Goal: Information Seeking & Learning: Check status

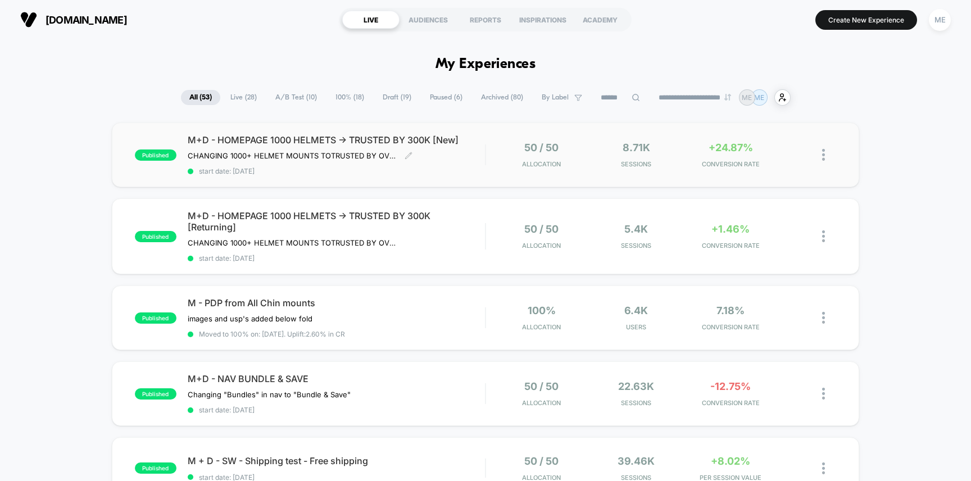
click at [465, 160] on div "M+D - HOMEPAGE 1000 HELMETS -> TRUSTED BY 300K [New] CHANGING 1000+ HELMET MOUN…" at bounding box center [337, 154] width 298 height 41
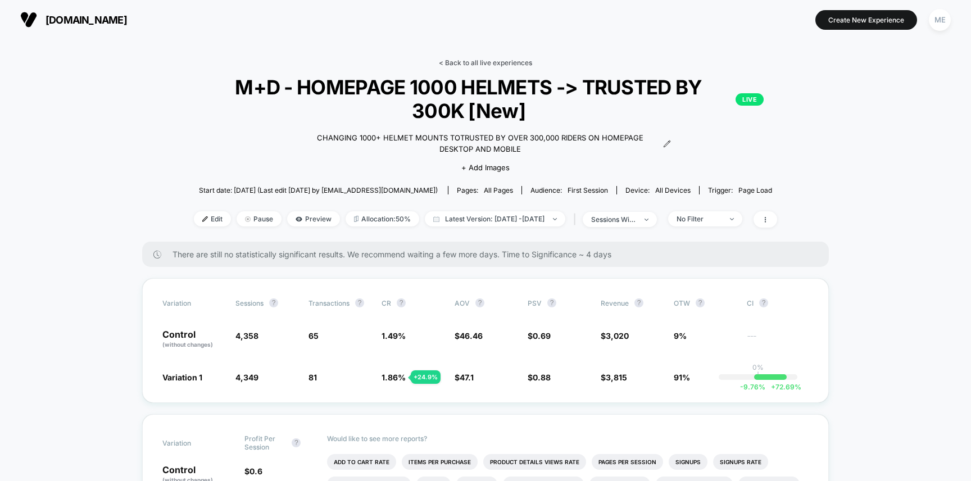
click at [484, 63] on link "< Back to all live experiences" at bounding box center [485, 62] width 93 height 8
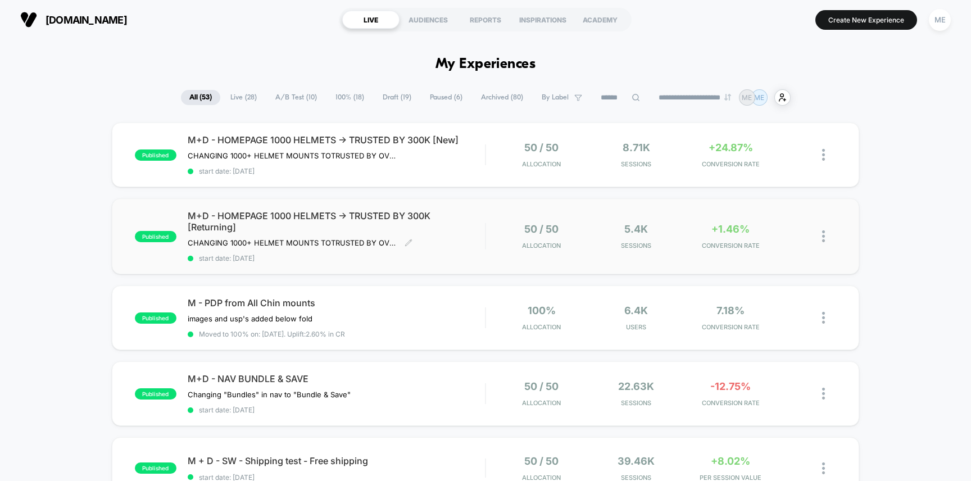
click at [458, 228] on span "M+D - HOMEPAGE 1000 HELMETS -> TRUSTED BY 300K [Returning]" at bounding box center [337, 221] width 298 height 22
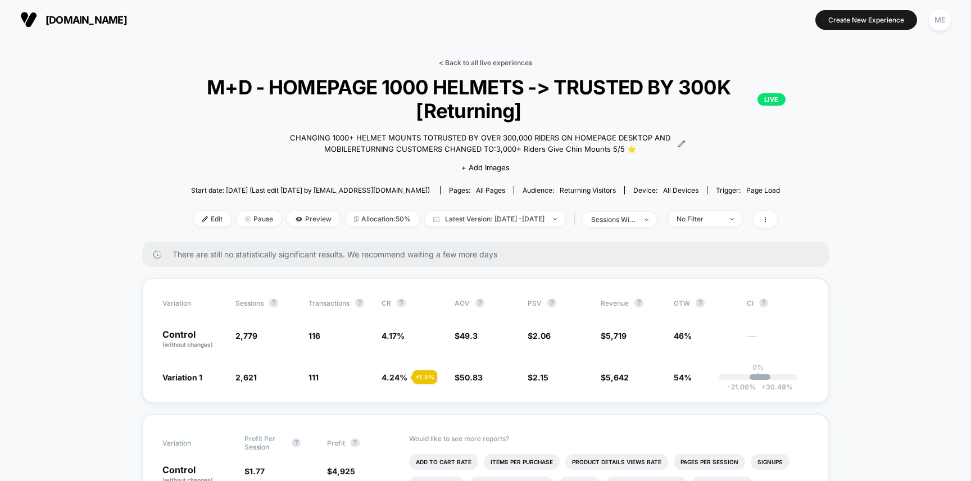
click at [479, 61] on link "< Back to all live experiences" at bounding box center [485, 62] width 93 height 8
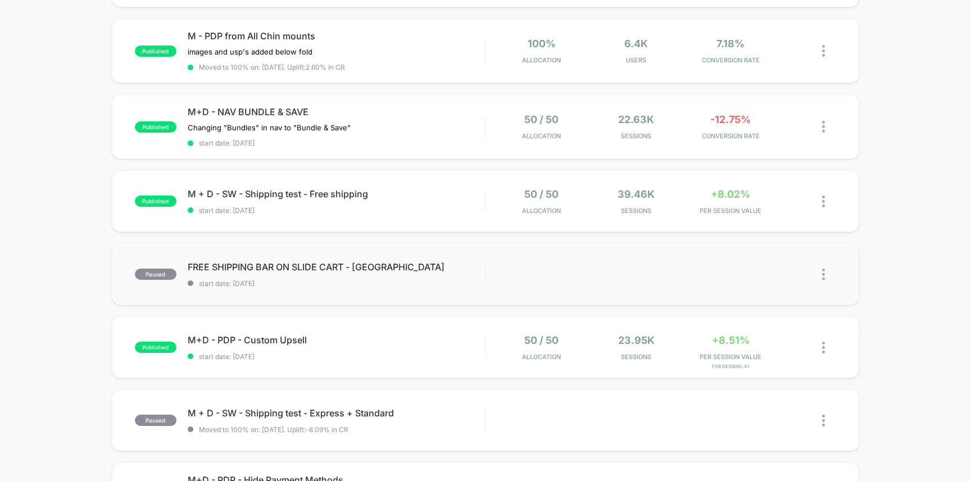
scroll to position [269, 0]
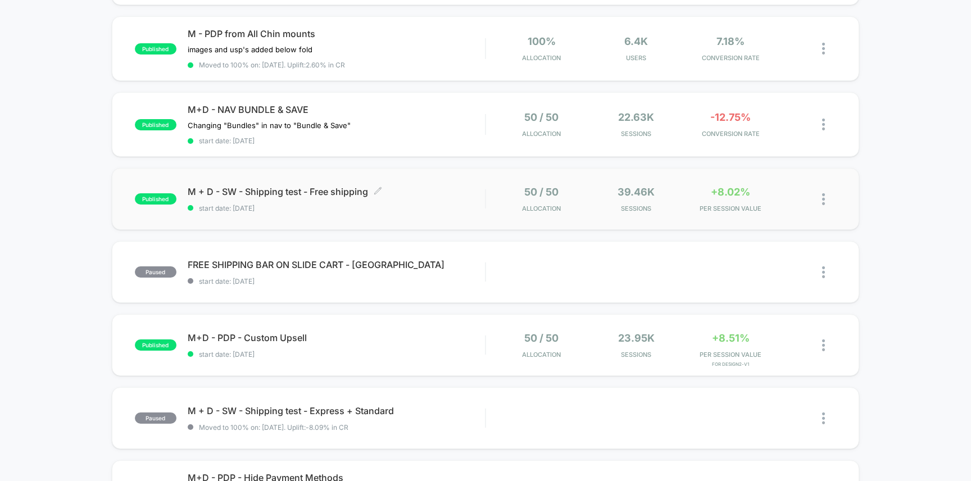
click at [461, 204] on span "start date: [DATE]" at bounding box center [337, 208] width 298 height 8
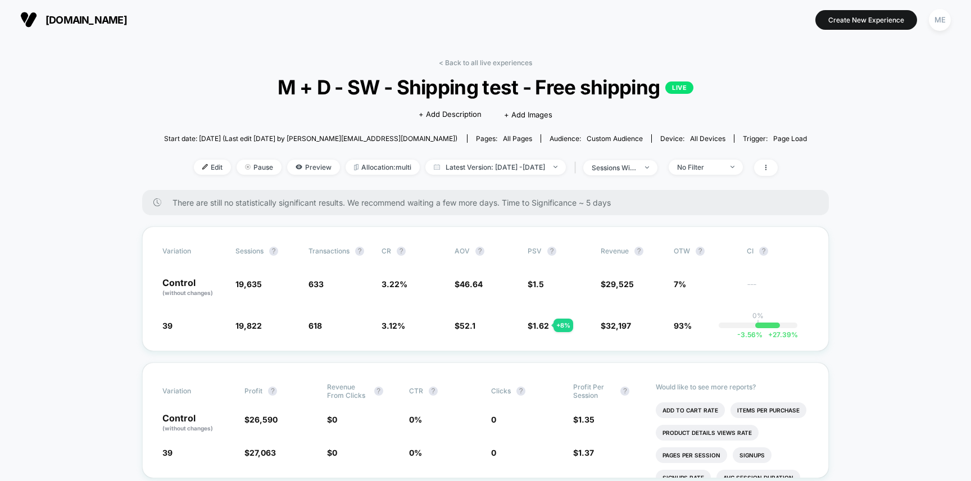
click at [481, 62] on link "< Back to all live experiences" at bounding box center [485, 62] width 93 height 8
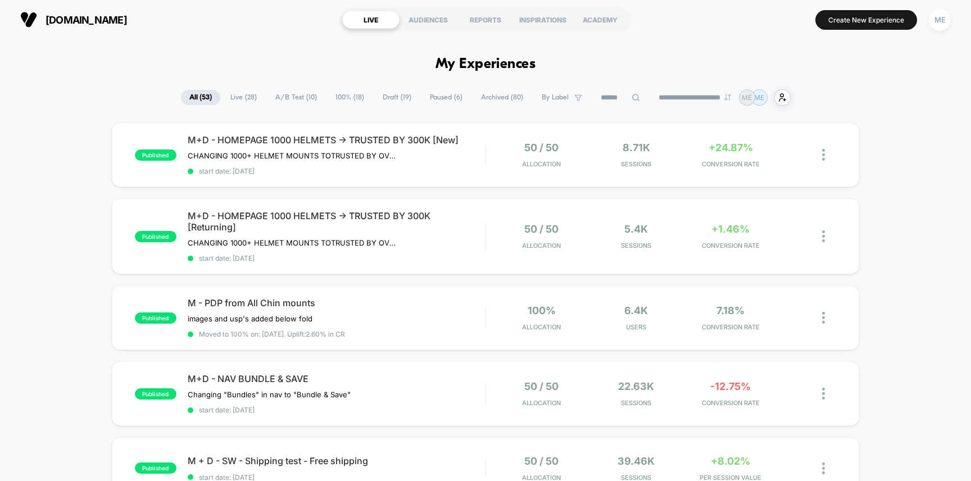
scroll to position [165, 0]
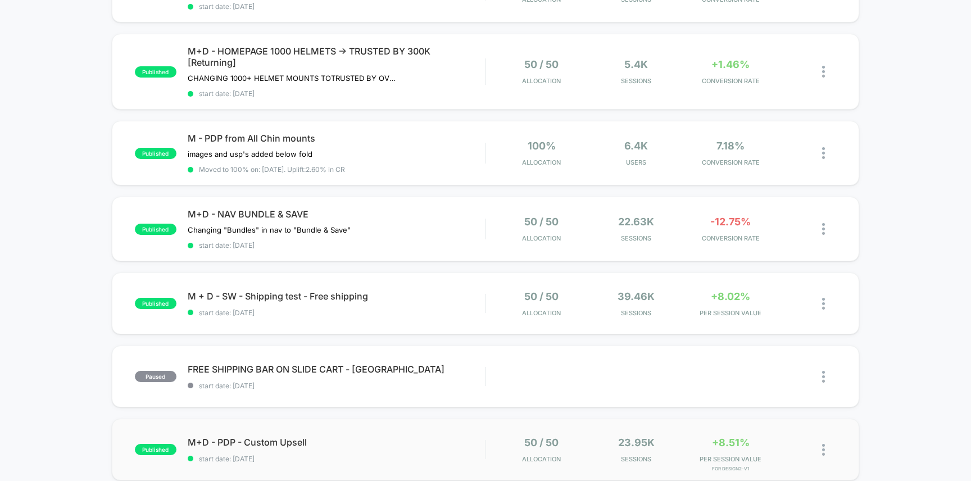
click at [448, 433] on div "published M+D - PDP - Custom Upsell start date: [DATE] 50 / 50 Allocation 23.95…" at bounding box center [486, 450] width 748 height 62
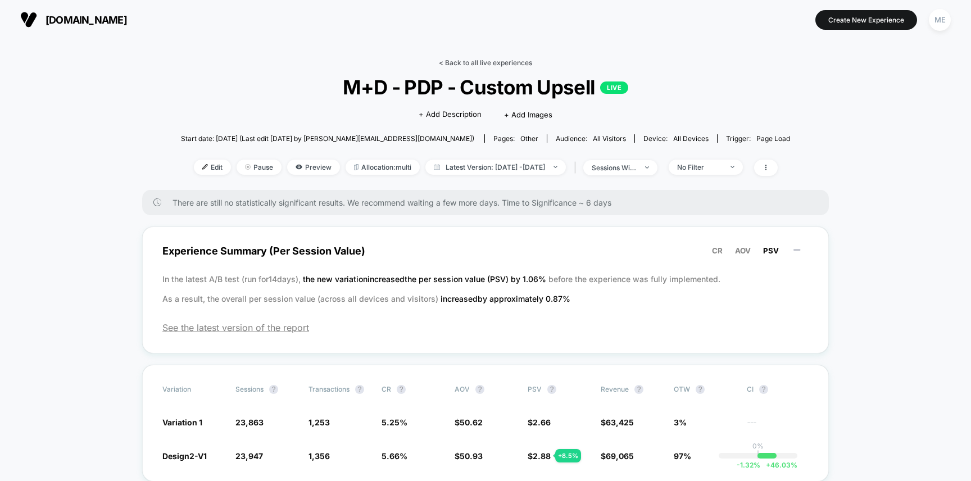
click at [460, 63] on link "< Back to all live experiences" at bounding box center [485, 62] width 93 height 8
